Goal: Transaction & Acquisition: Purchase product/service

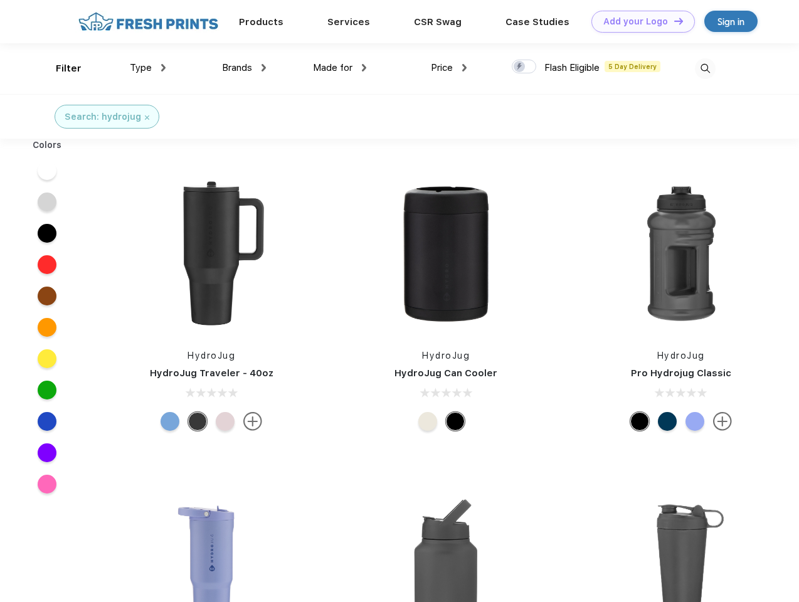
click at [638, 21] on link "Add your Logo Design Tool" at bounding box center [642, 22] width 103 height 22
click at [0, 0] on div "Design Tool" at bounding box center [0, 0] width 0 height 0
click at [673, 21] on link "Add your Logo Design Tool" at bounding box center [642, 22] width 103 height 22
click at [60, 68] on div "Filter" at bounding box center [69, 68] width 26 height 14
click at [148, 68] on span "Type" at bounding box center [141, 67] width 22 height 11
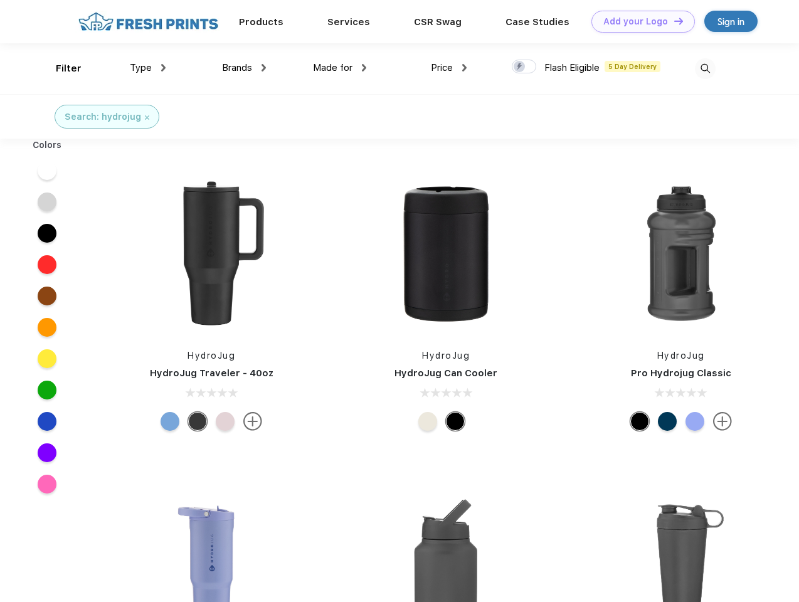
click at [244, 68] on span "Brands" at bounding box center [237, 67] width 30 height 11
click at [340, 68] on span "Made for" at bounding box center [332, 67] width 39 height 11
click at [449, 68] on span "Price" at bounding box center [442, 67] width 22 height 11
click at [524, 67] on div at bounding box center [523, 67] width 24 height 14
click at [520, 67] on input "checkbox" at bounding box center [515, 63] width 8 height 8
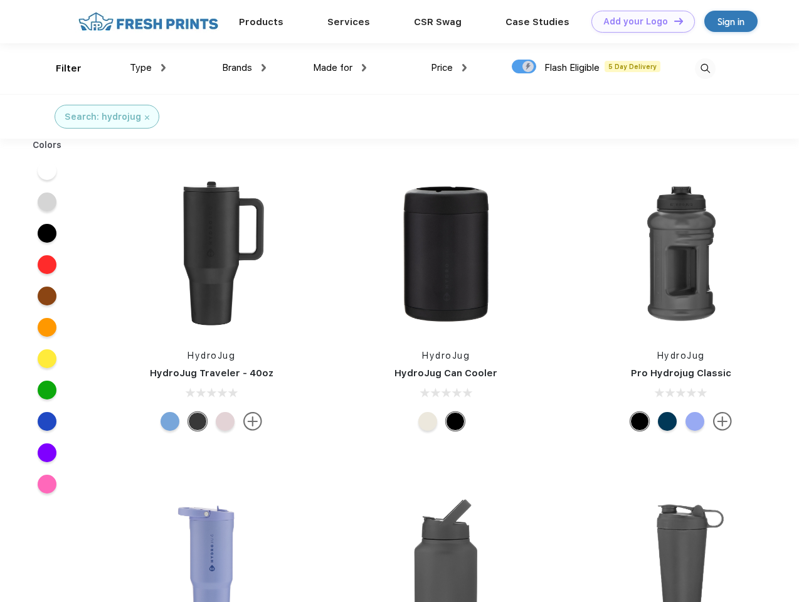
click at [704, 68] on img at bounding box center [704, 68] width 21 height 21
